Goal: Task Accomplishment & Management: Manage account settings

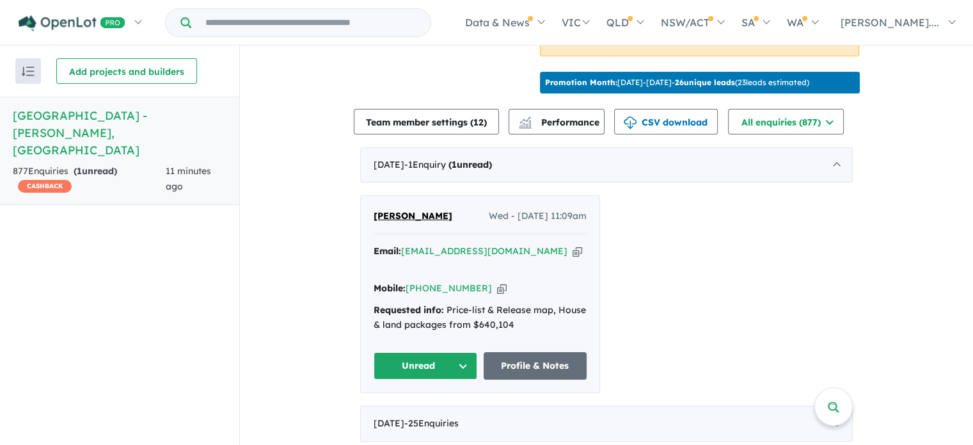
scroll to position [576, 0]
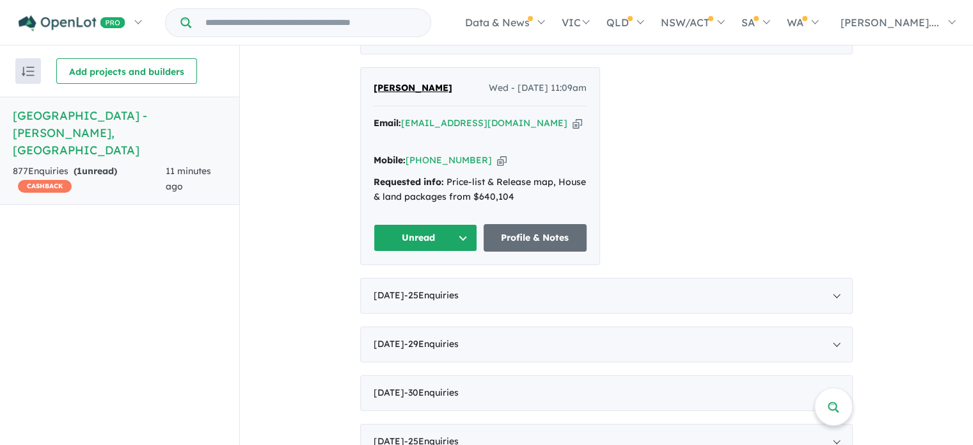
click at [463, 224] on button "Unread" at bounding box center [426, 238] width 104 height 28
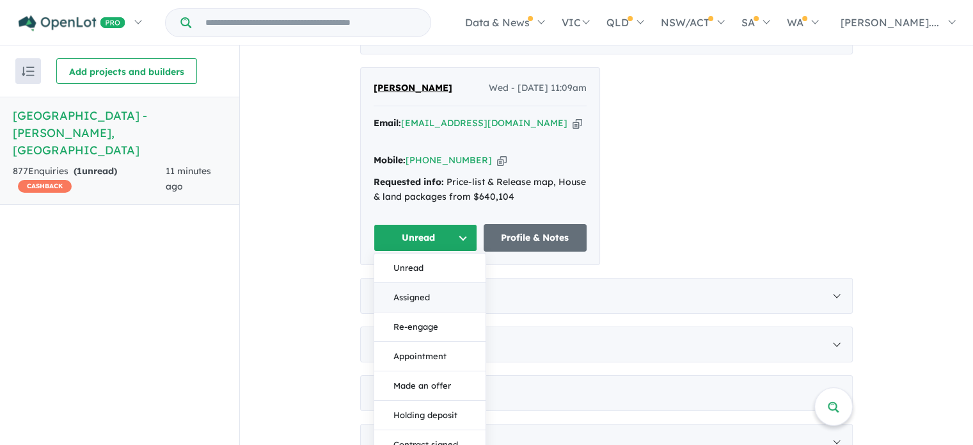
click at [422, 283] on button "Assigned" at bounding box center [429, 297] width 111 height 29
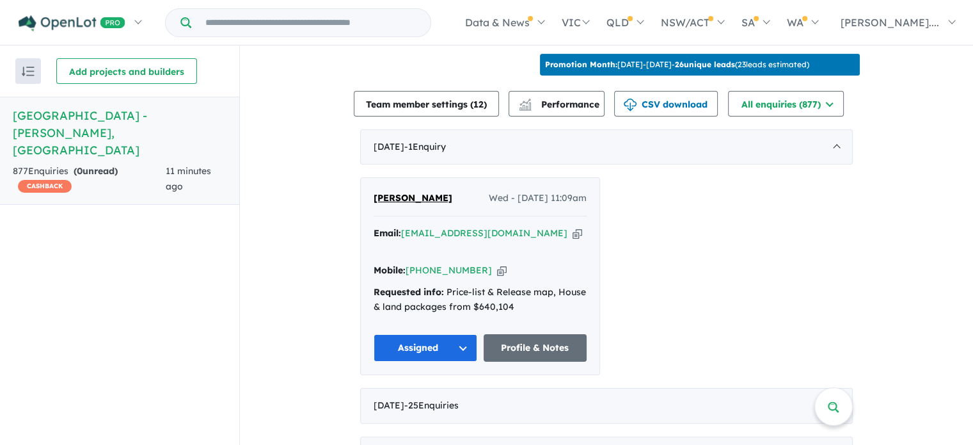
scroll to position [448, 0]
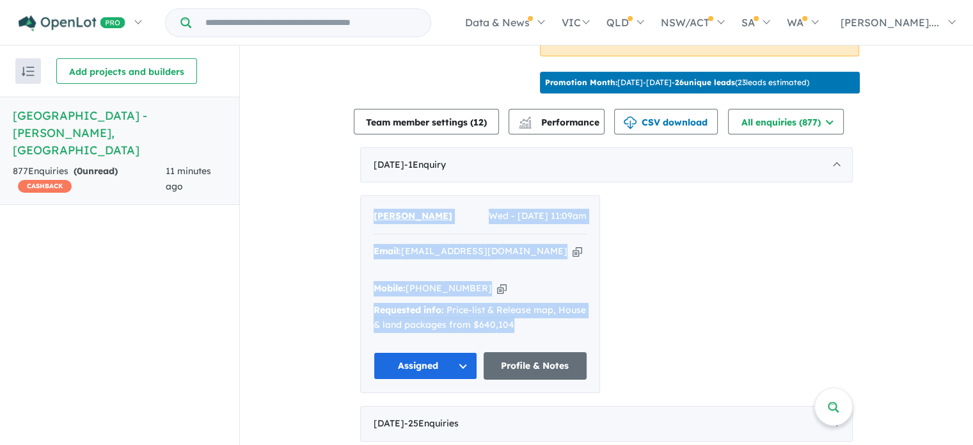
drag, startPoint x: 550, startPoint y: 316, endPoint x: 354, endPoint y: 188, distance: 233.9
copy div "[PERSON_NAME] Wed - [DATE] 11:09am Email: [EMAIL_ADDRESS][DOMAIN_NAME] Copied! …"
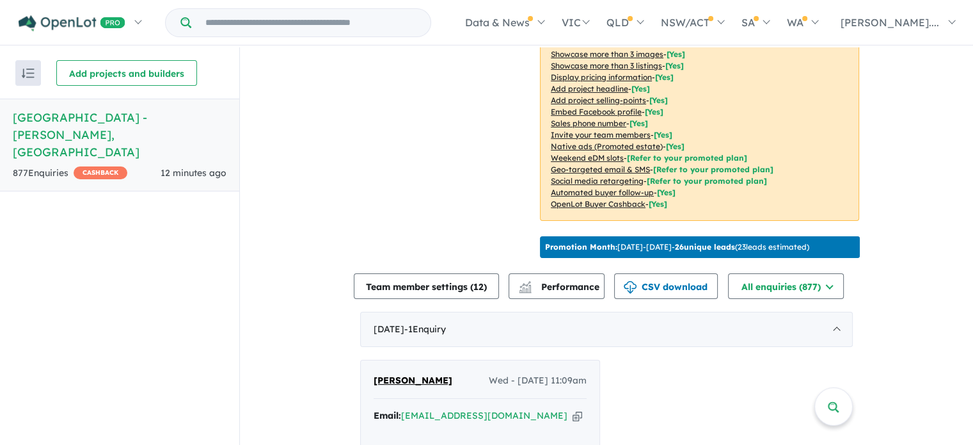
scroll to position [477, 0]
